Goal: Transaction & Acquisition: Purchase product/service

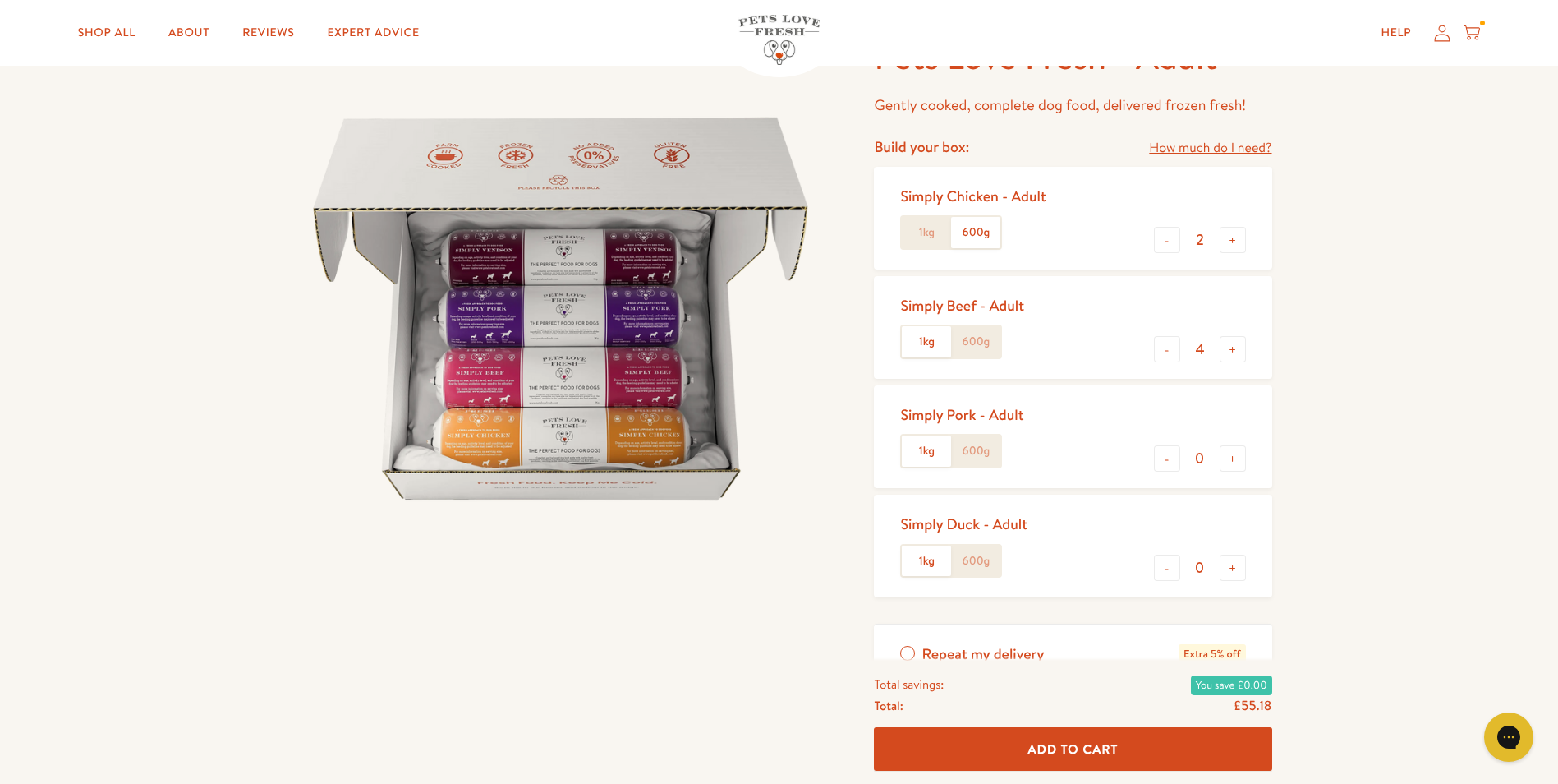
scroll to position [82, 0]
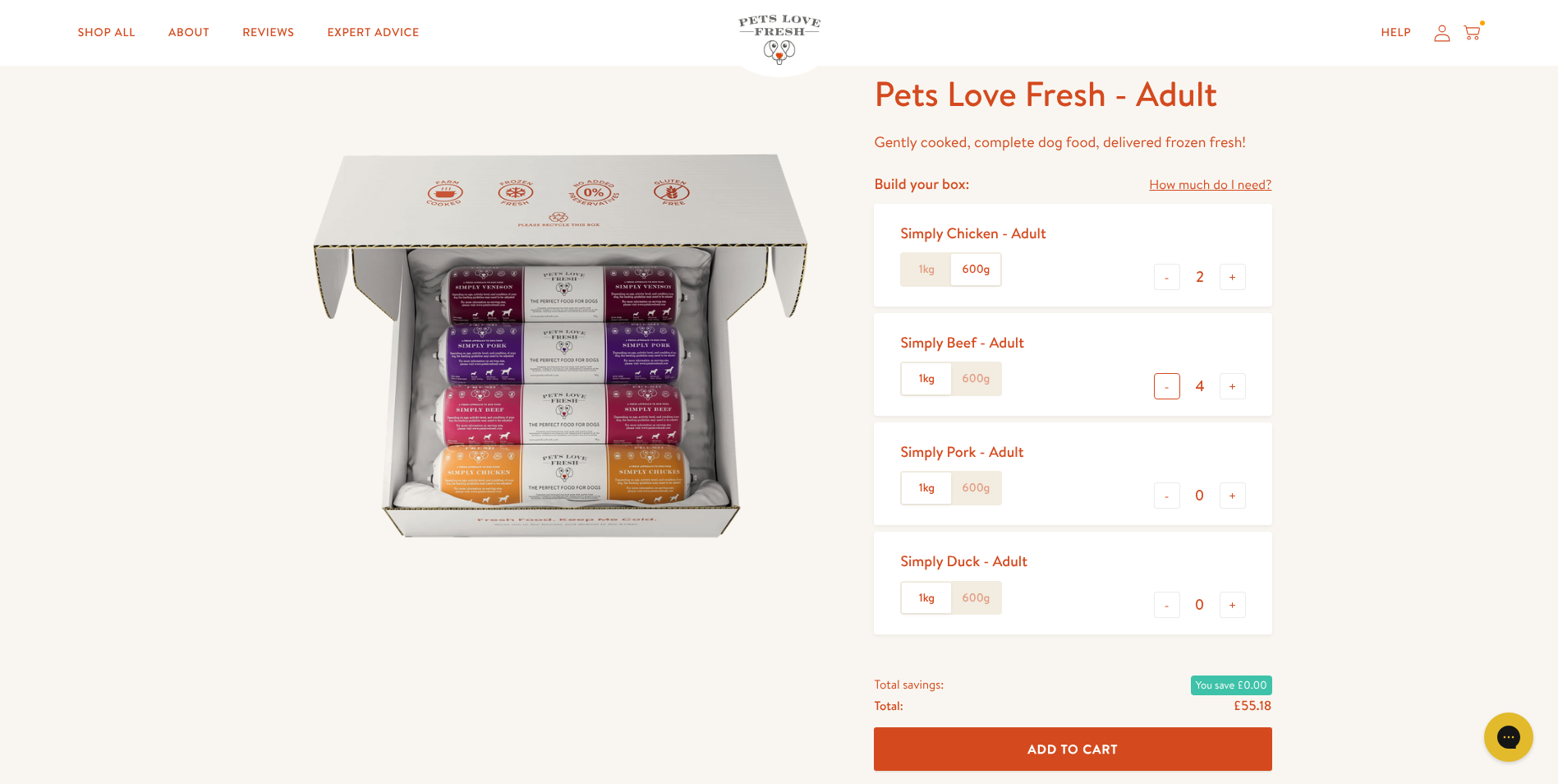
click at [1166, 390] on button "-" at bounding box center [1167, 387] width 27 height 27
type input "3"
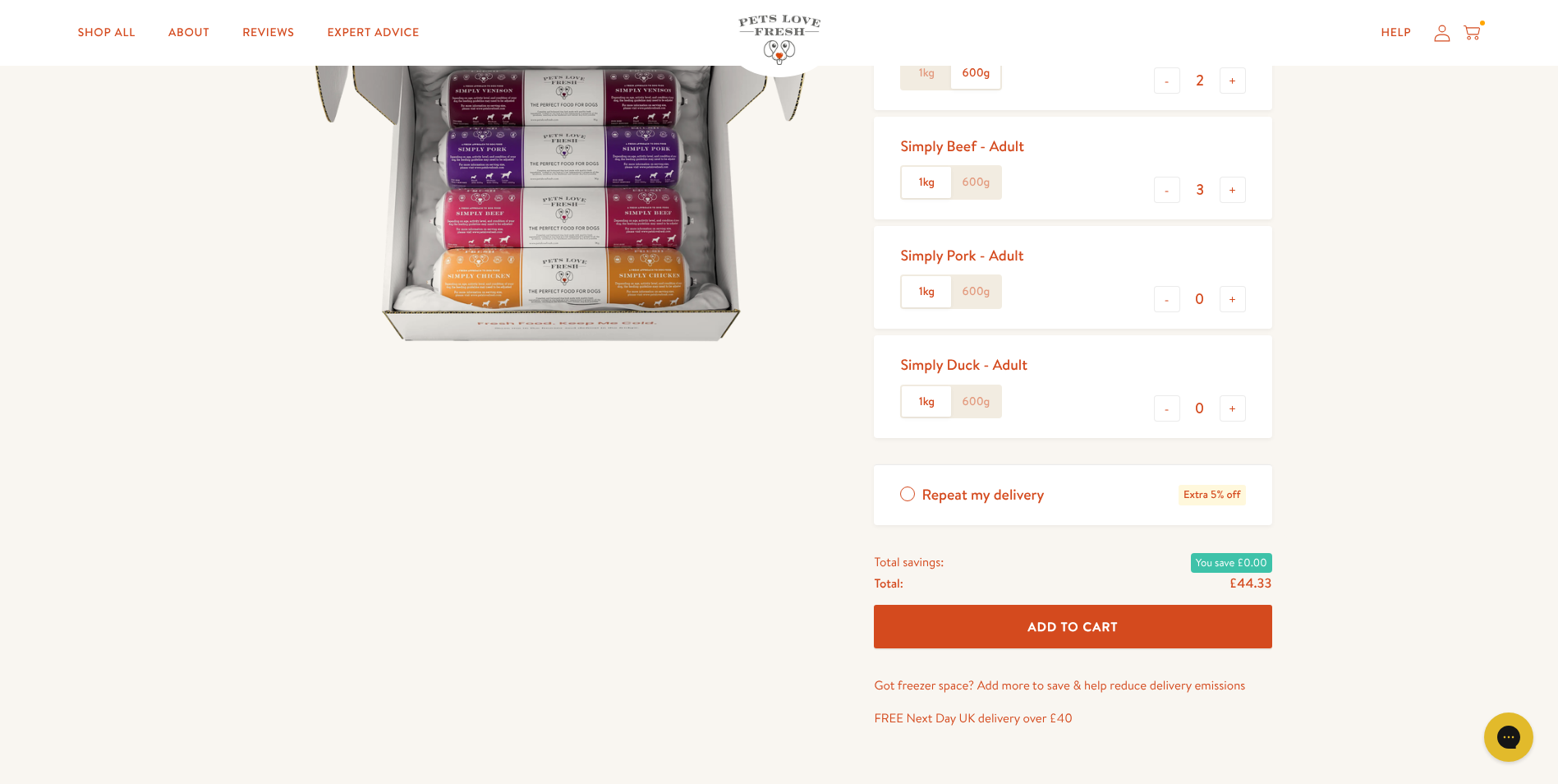
scroll to position [328, 0]
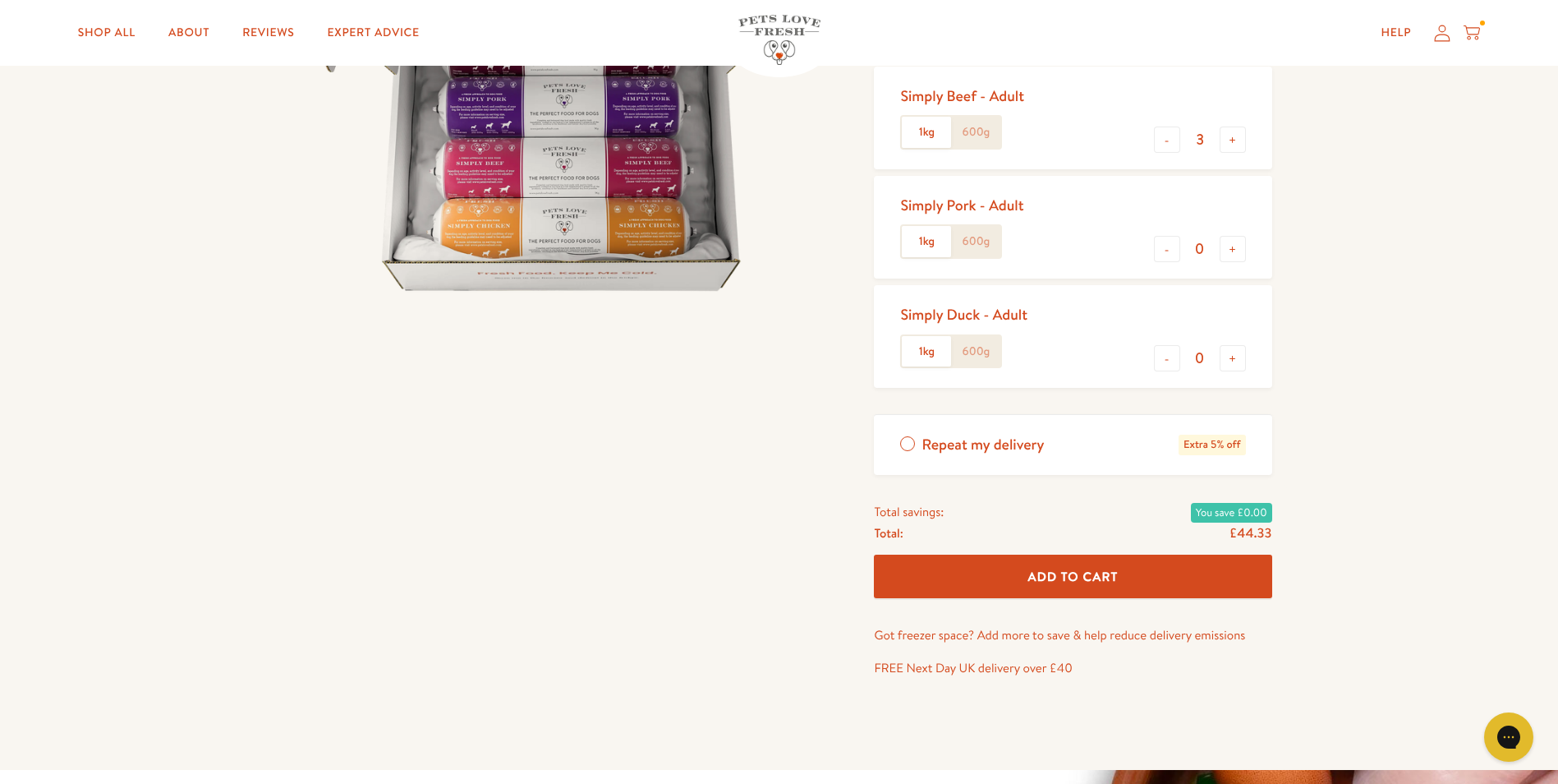
click at [1106, 572] on span "Add To Cart" at bounding box center [1074, 576] width 90 height 17
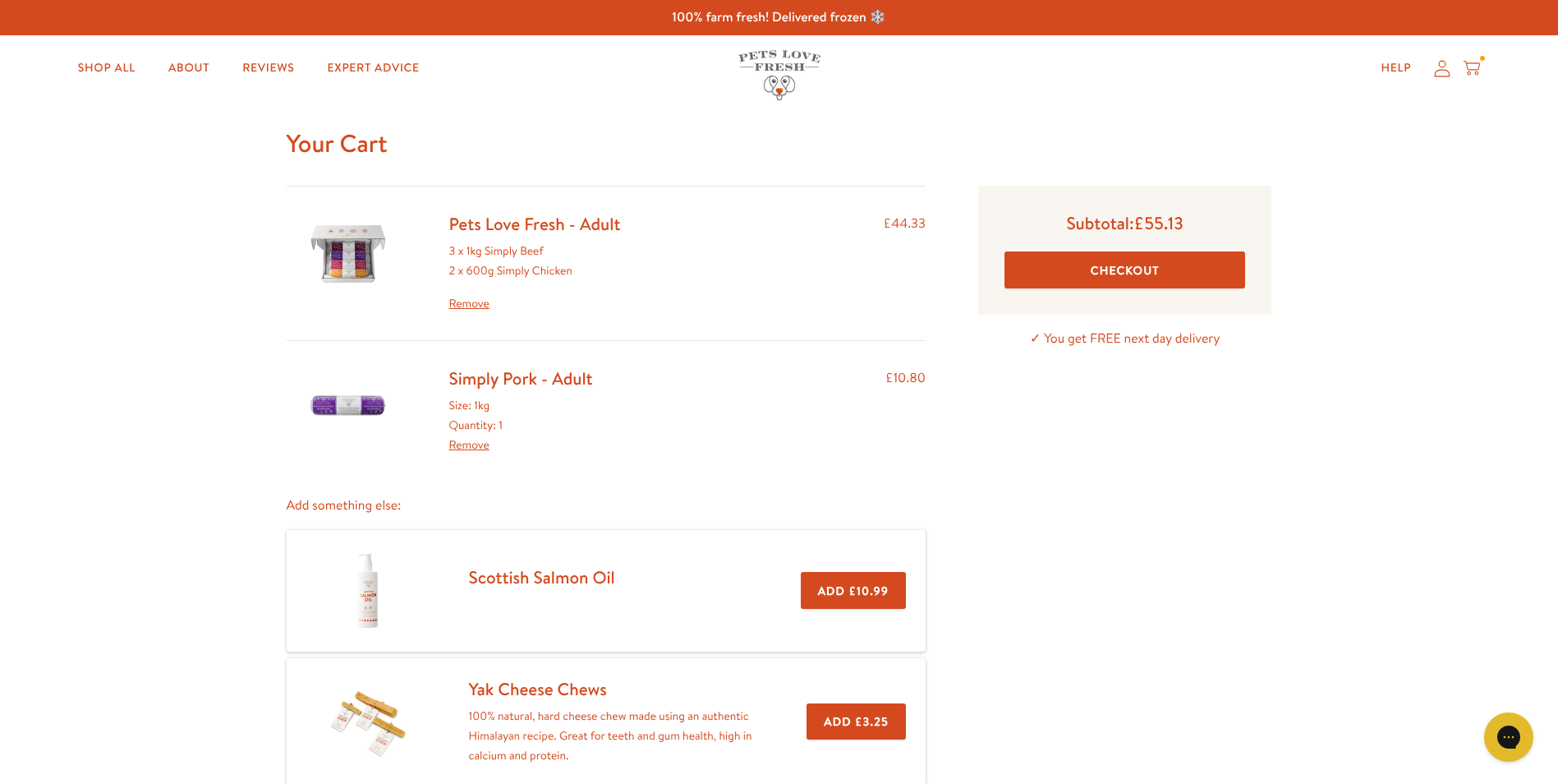
scroll to position [82, 0]
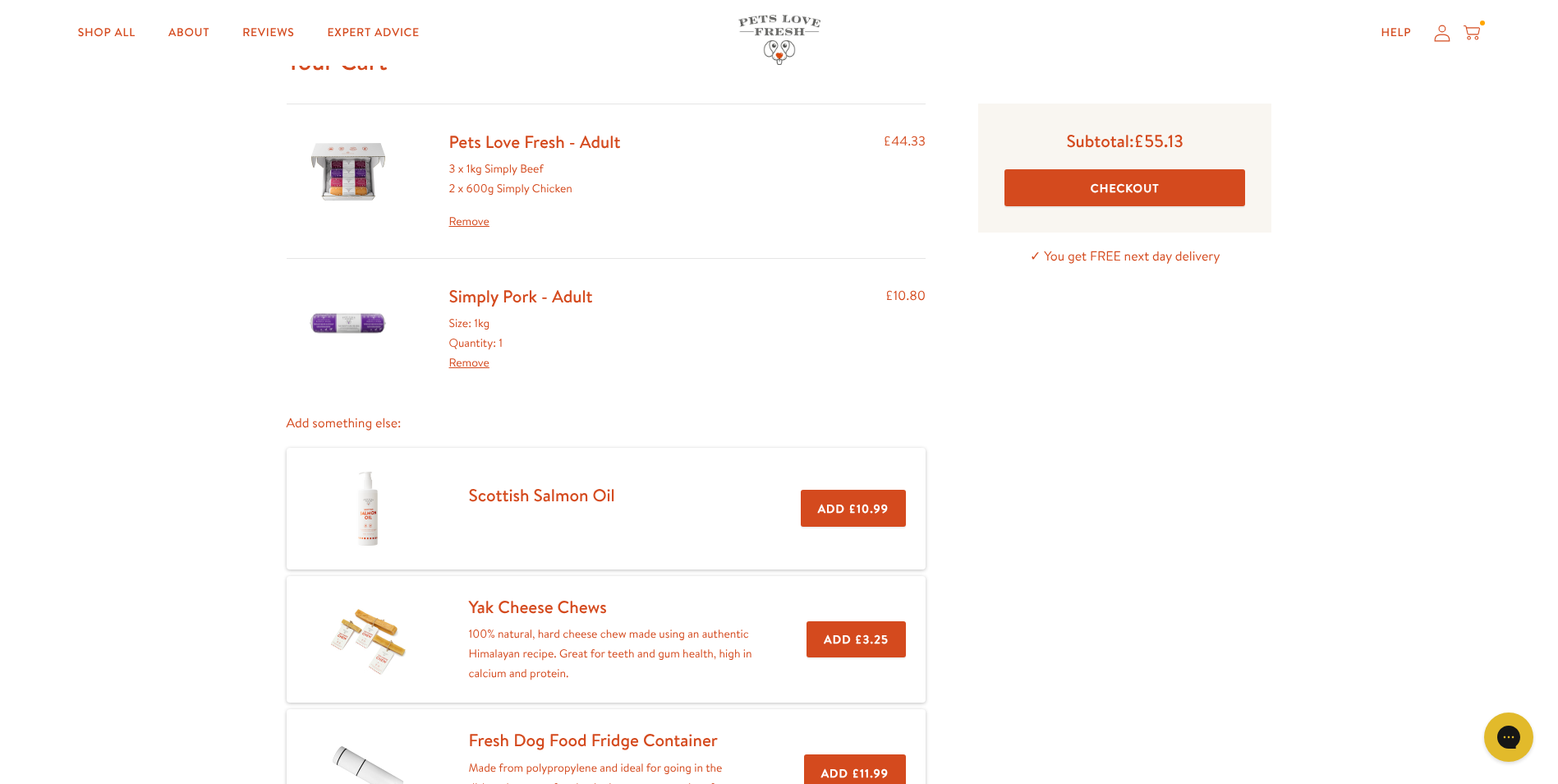
click at [470, 363] on link "Remove" at bounding box center [469, 362] width 40 height 17
